Goal: Answer question/provide support

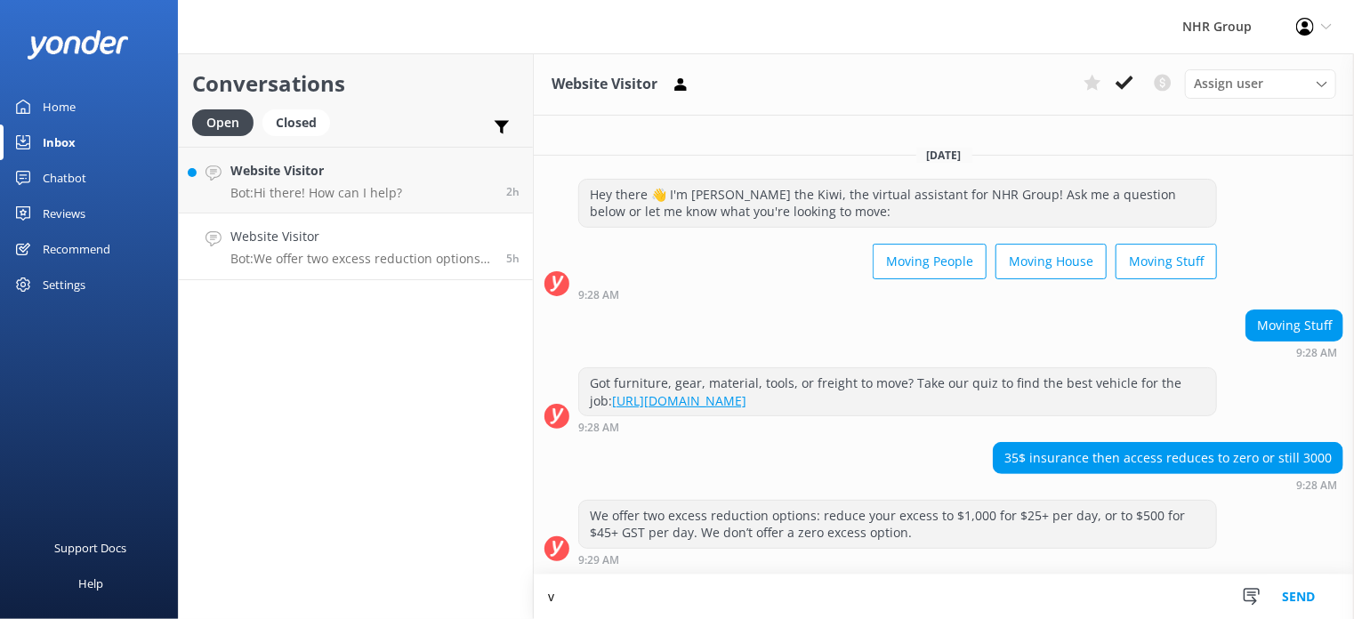
type textarea "v"
click at [263, 469] on div "Conversations Open Closed Important Converted Assigned to me Unassigned Website…" at bounding box center [356, 336] width 356 height 566
click at [73, 143] on div "Inbox" at bounding box center [59, 143] width 33 height 36
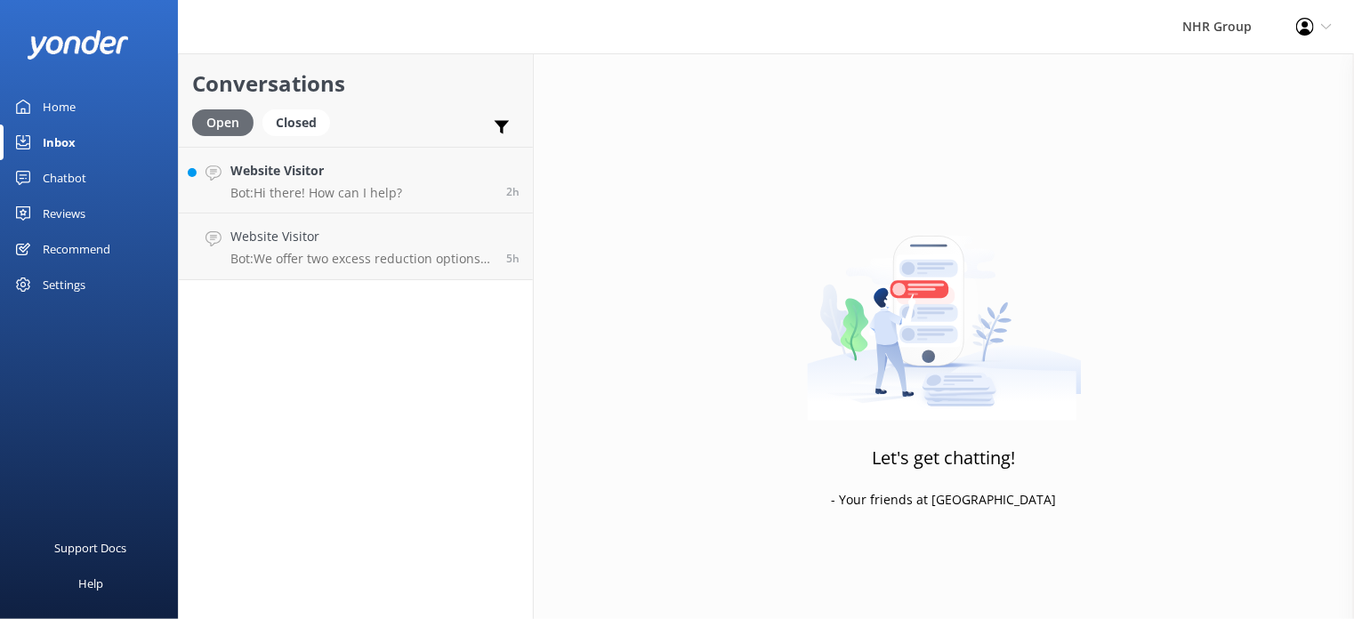
click at [208, 118] on div "Open" at bounding box center [222, 122] width 61 height 27
click at [61, 134] on div "Inbox" at bounding box center [59, 143] width 33 height 36
click at [71, 172] on div "Chatbot" at bounding box center [65, 178] width 44 height 36
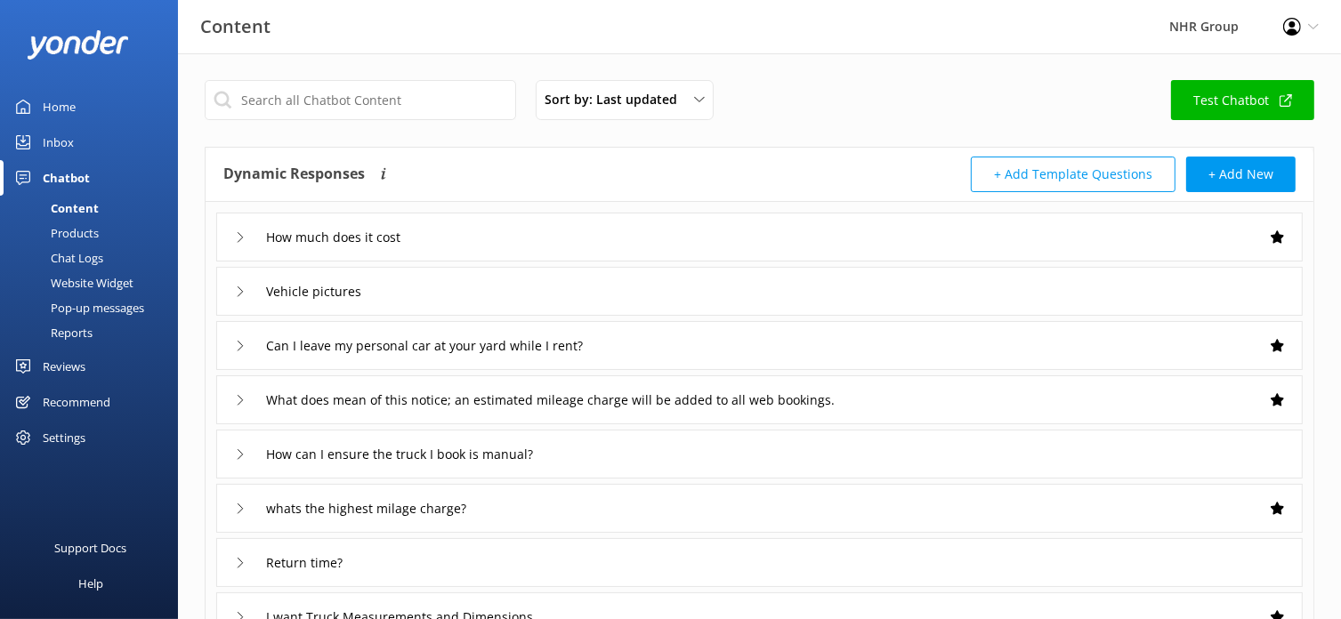
click at [69, 141] on div "Inbox" at bounding box center [58, 143] width 31 height 36
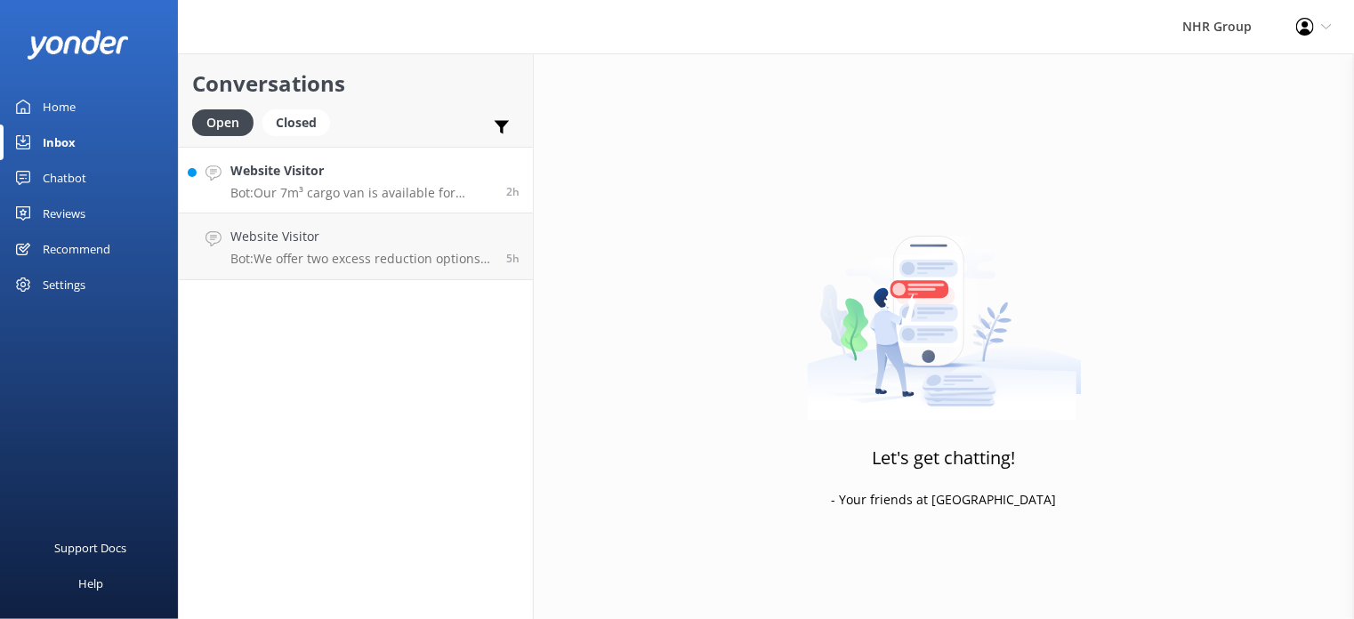
click at [276, 170] on h4 "Website Visitor" at bounding box center [361, 171] width 263 height 20
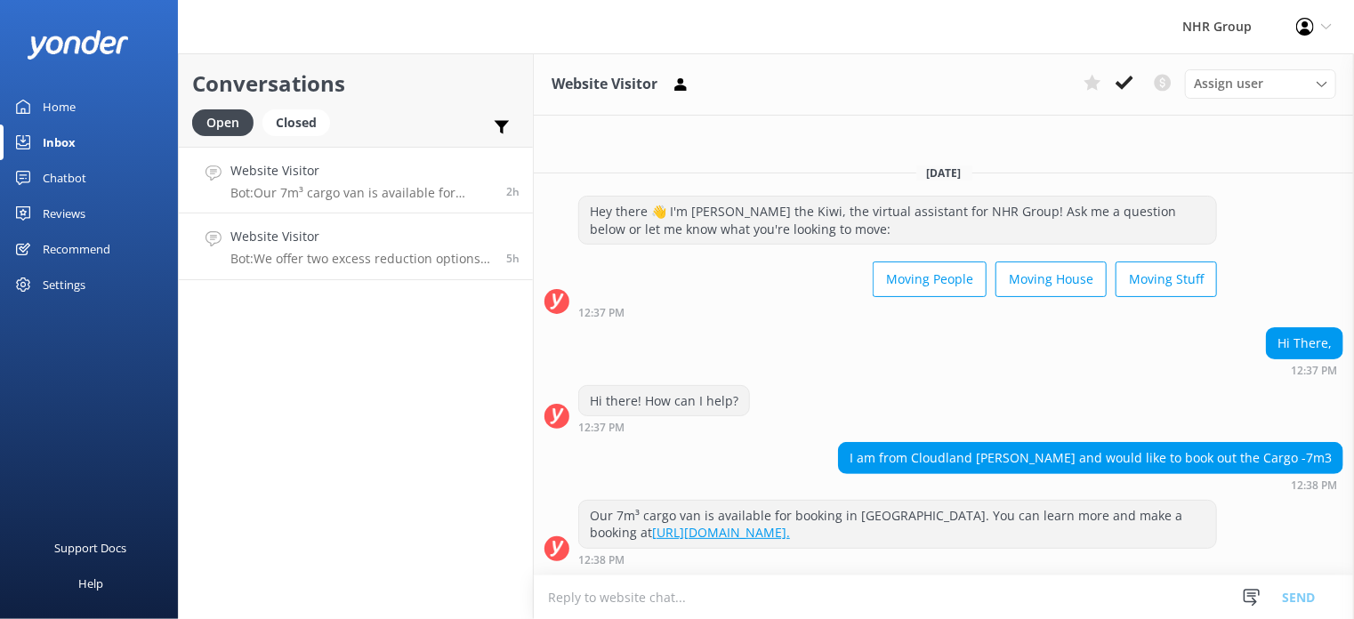
type textarea "p"
